Goal: Navigation & Orientation: Find specific page/section

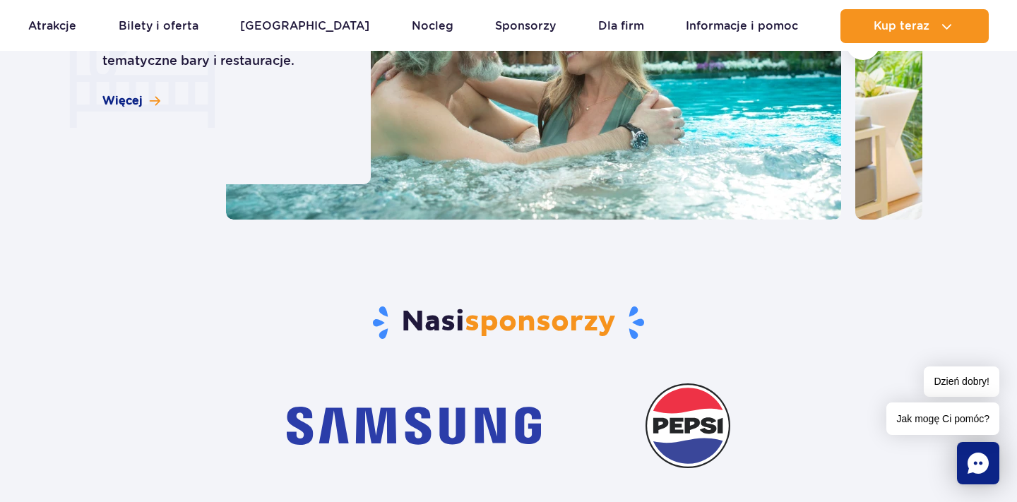
scroll to position [4218, 0]
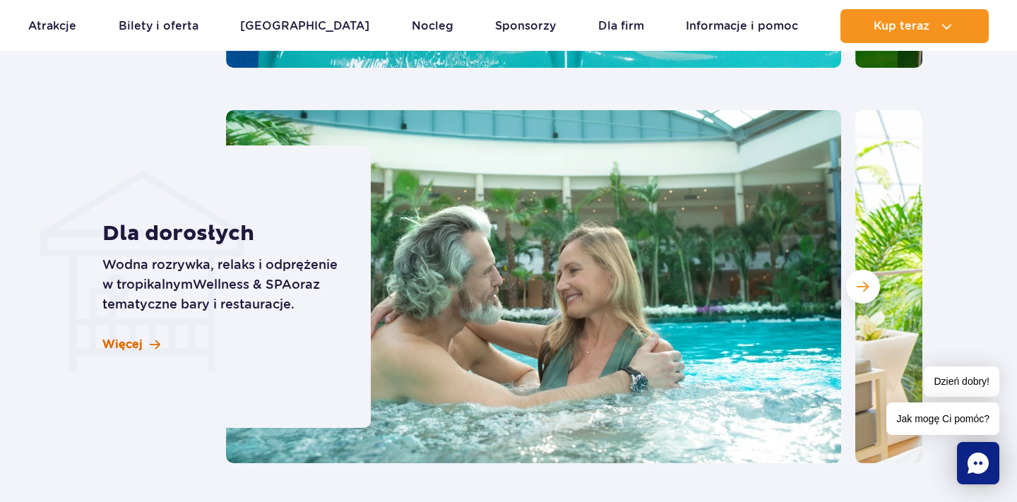
click at [132, 337] on span "Więcej" at bounding box center [122, 345] width 40 height 16
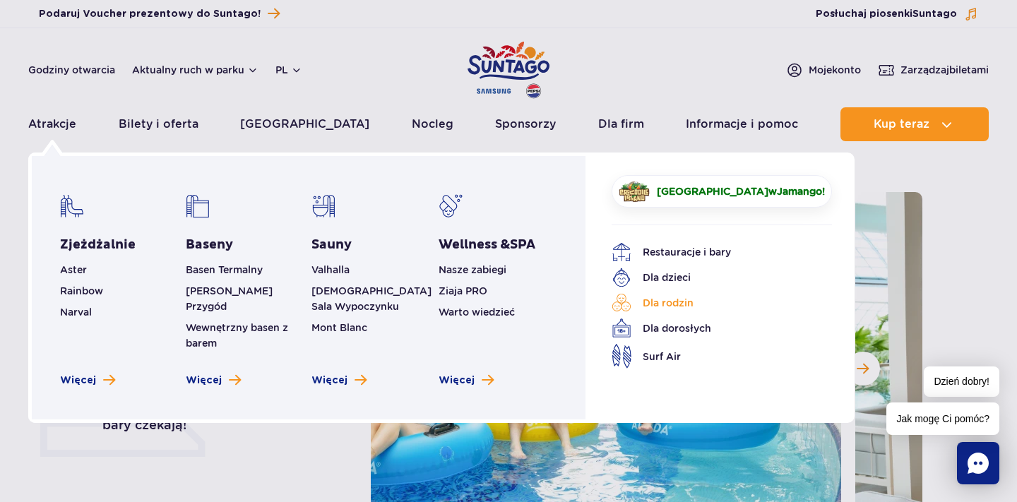
click at [671, 310] on link "Dla rodzin" at bounding box center [711, 303] width 199 height 20
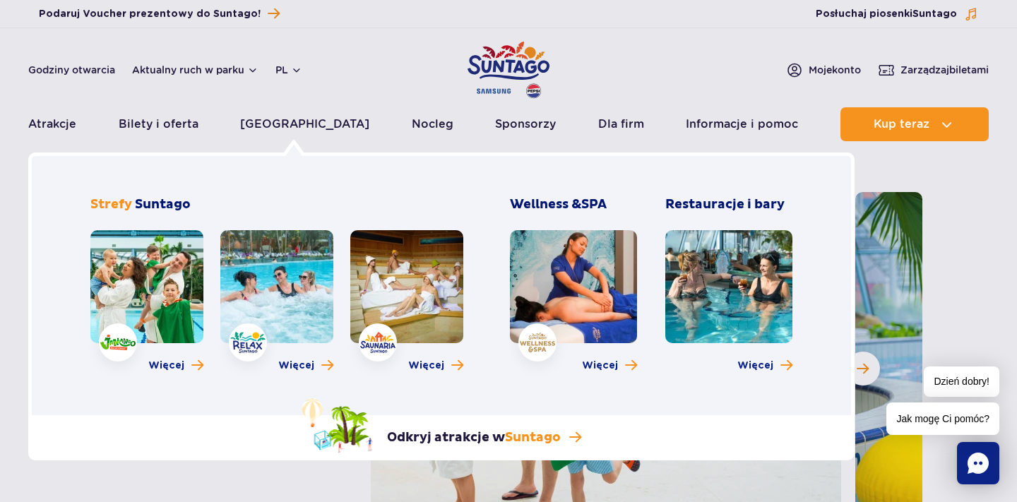
click at [298, 292] on link at bounding box center [276, 286] width 113 height 113
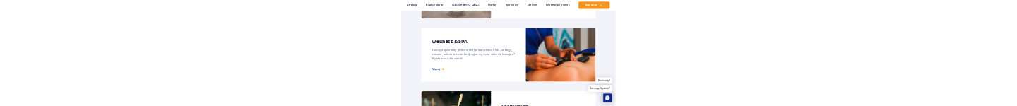
scroll to position [1161, 0]
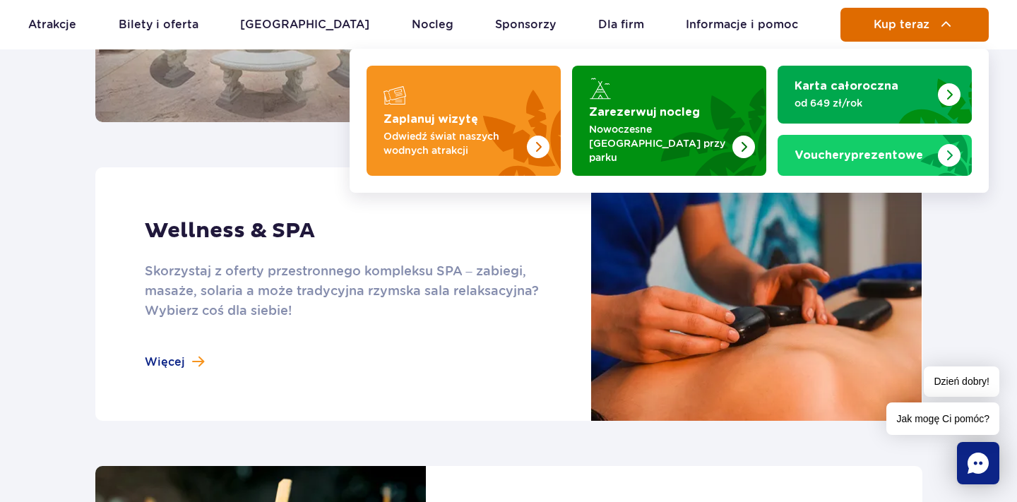
drag, startPoint x: 145, startPoint y: 269, endPoint x: 913, endPoint y: 13, distance: 810.1
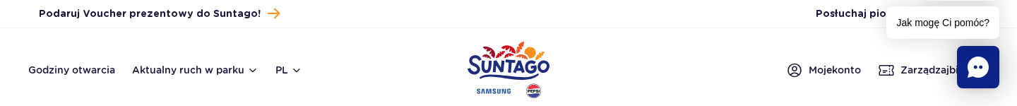
scroll to position [0, 0]
click at [290, 72] on button "pl" at bounding box center [289, 70] width 27 height 14
click at [297, 68] on button "pl" at bounding box center [289, 70] width 27 height 14
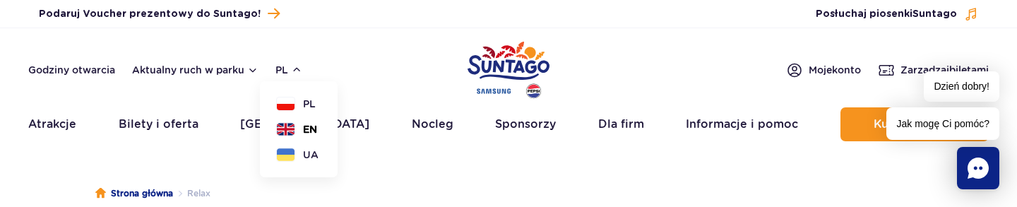
click at [310, 129] on span "EN" at bounding box center [310, 129] width 14 height 14
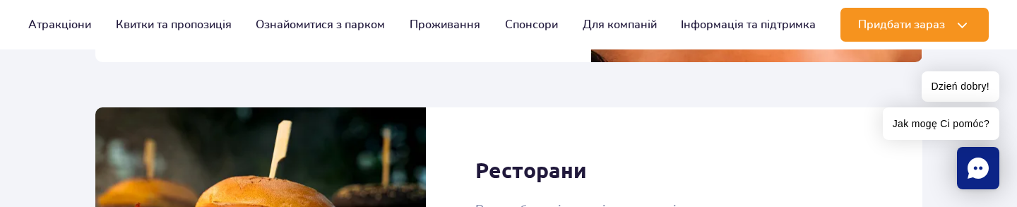
scroll to position [1525, 0]
